Goal: Task Accomplishment & Management: Manage account settings

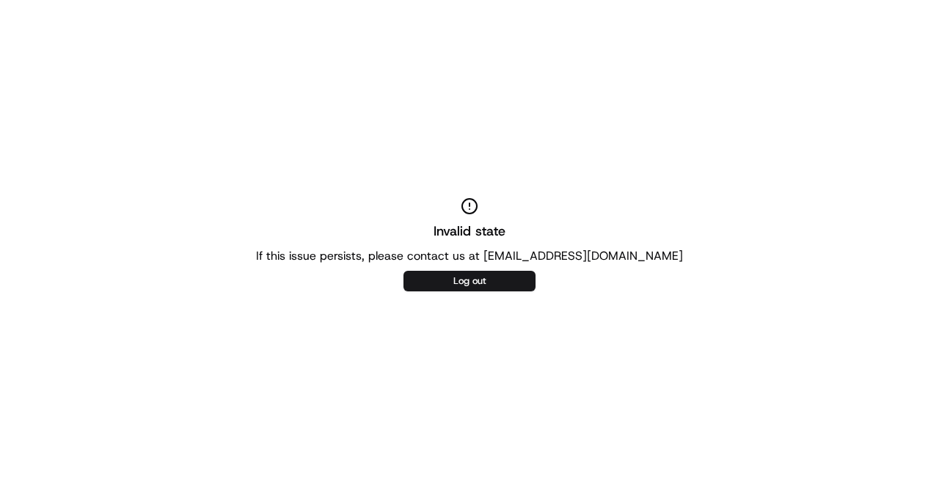
drag, startPoint x: 453, startPoint y: 294, endPoint x: 457, endPoint y: 283, distance: 11.6
click at [453, 292] on div "Invalid state If this issue persists, please contact us at [EMAIL_ADDRESS][DOMA…" at bounding box center [469, 244] width 939 height 488
click at [458, 281] on button "Log out" at bounding box center [469, 281] width 132 height 21
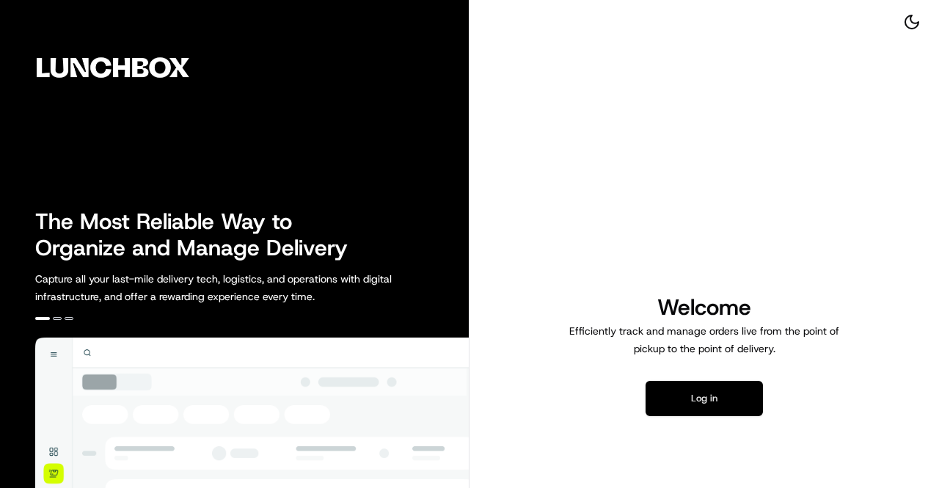
click at [683, 408] on button "Log in" at bounding box center [704, 398] width 117 height 35
